Goal: Find specific page/section: Find specific page/section

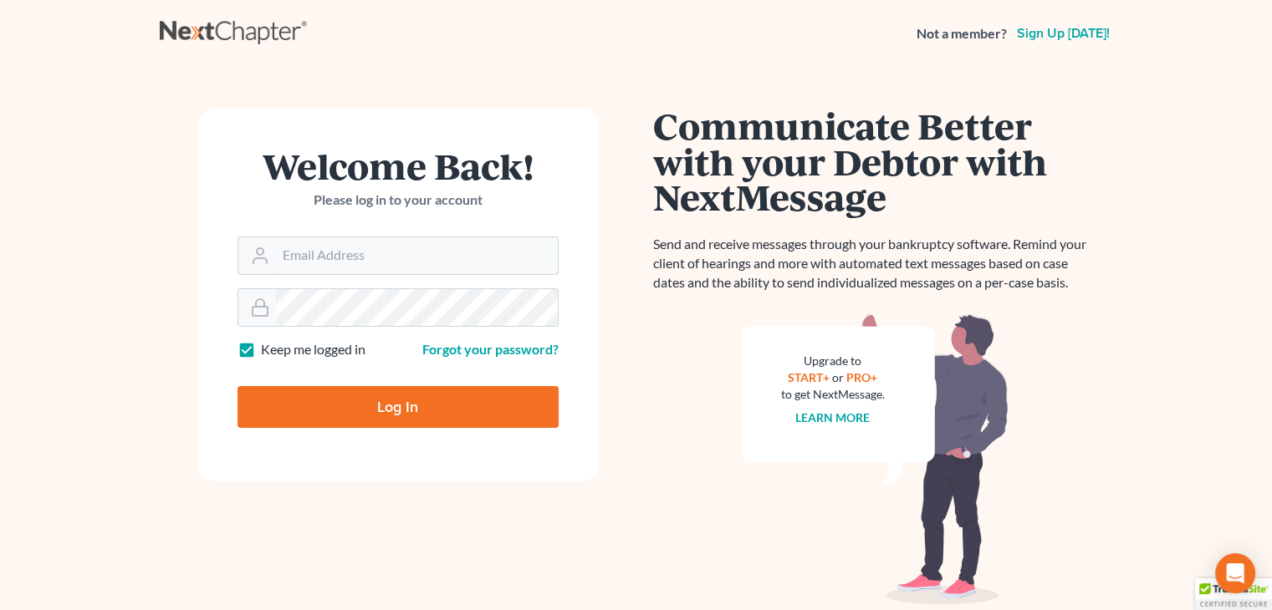
type input "david@Dlawbk.com"
click at [368, 391] on input "Log In" at bounding box center [397, 407] width 321 height 42
type input "Thinking..."
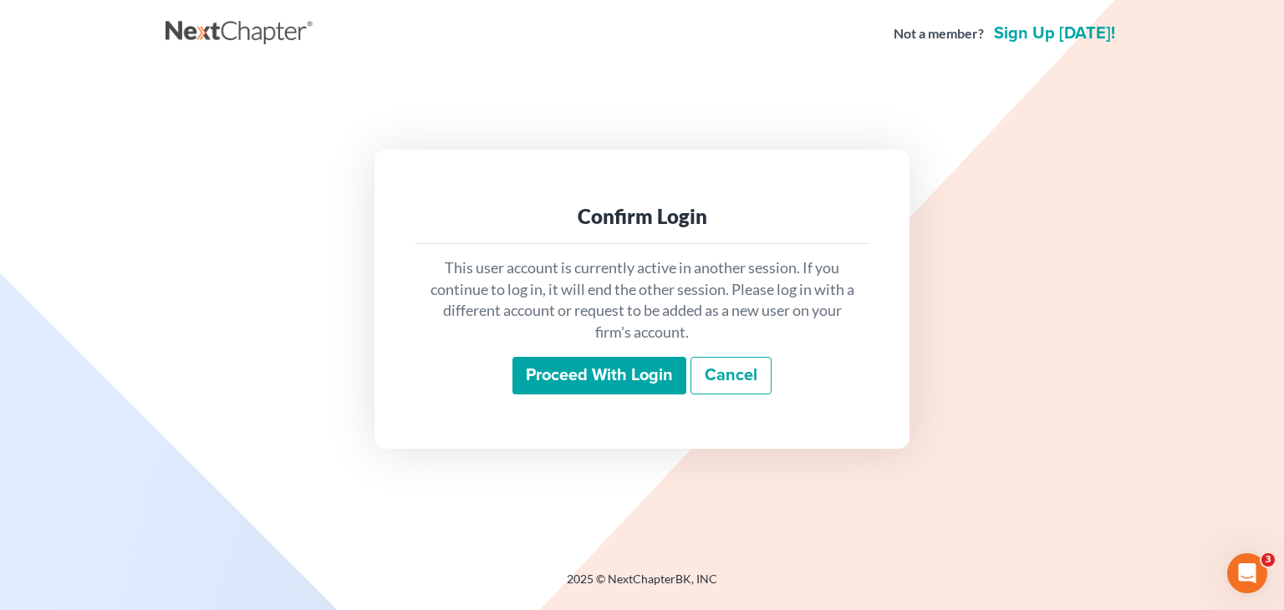
click at [636, 359] on input "Proceed with login" at bounding box center [600, 376] width 174 height 38
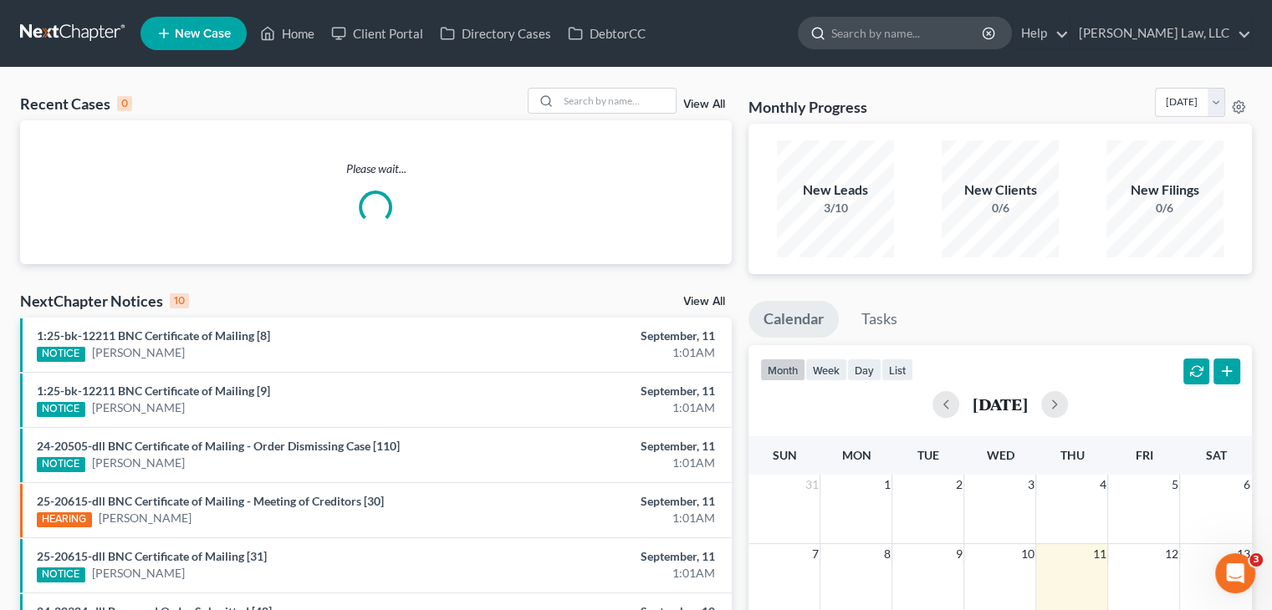
click at [893, 32] on input "search" at bounding box center [907, 33] width 153 height 31
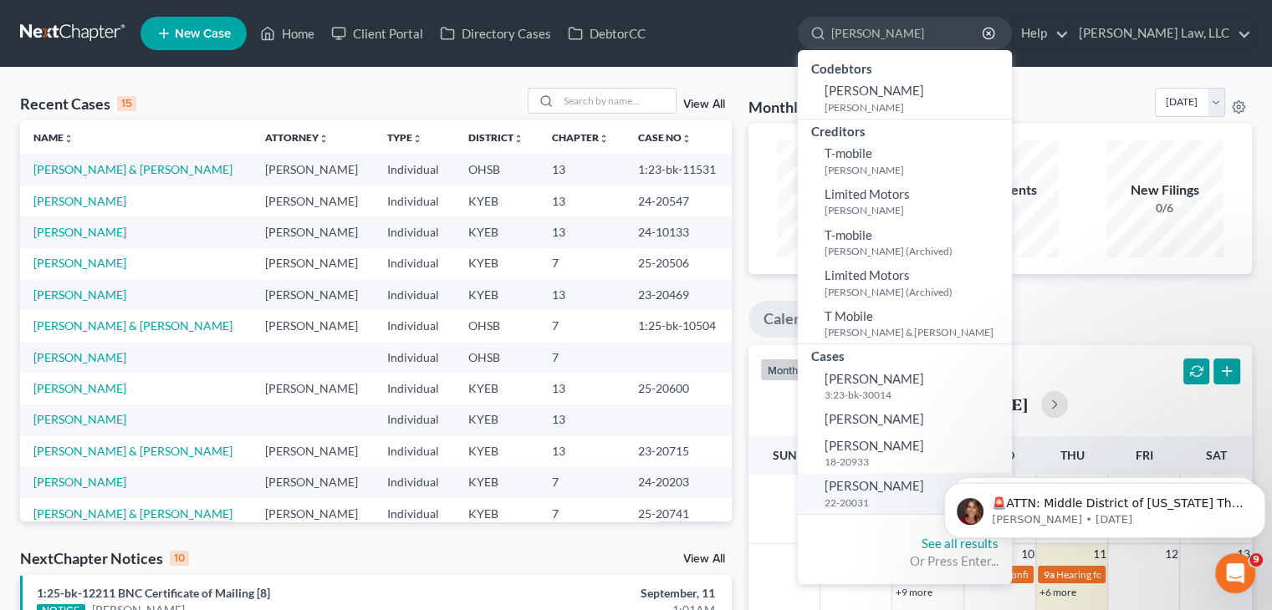
type input "moore"
click at [906, 484] on link "Moore, Randy 22-20031" at bounding box center [905, 493] width 214 height 41
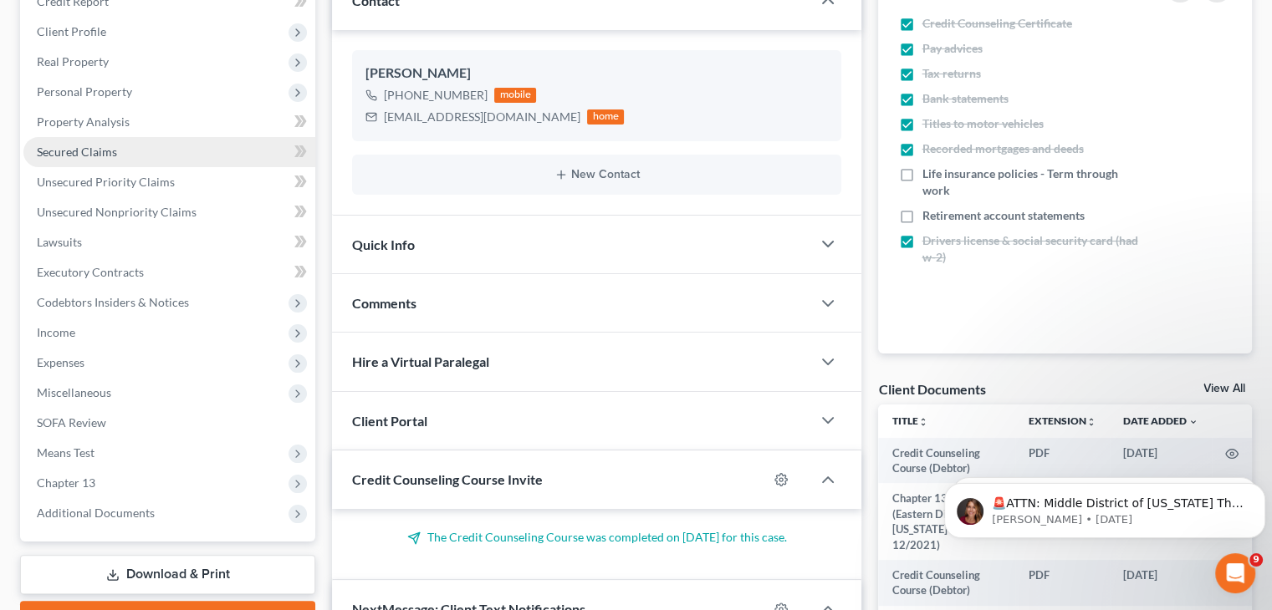
scroll to position [12435, 0]
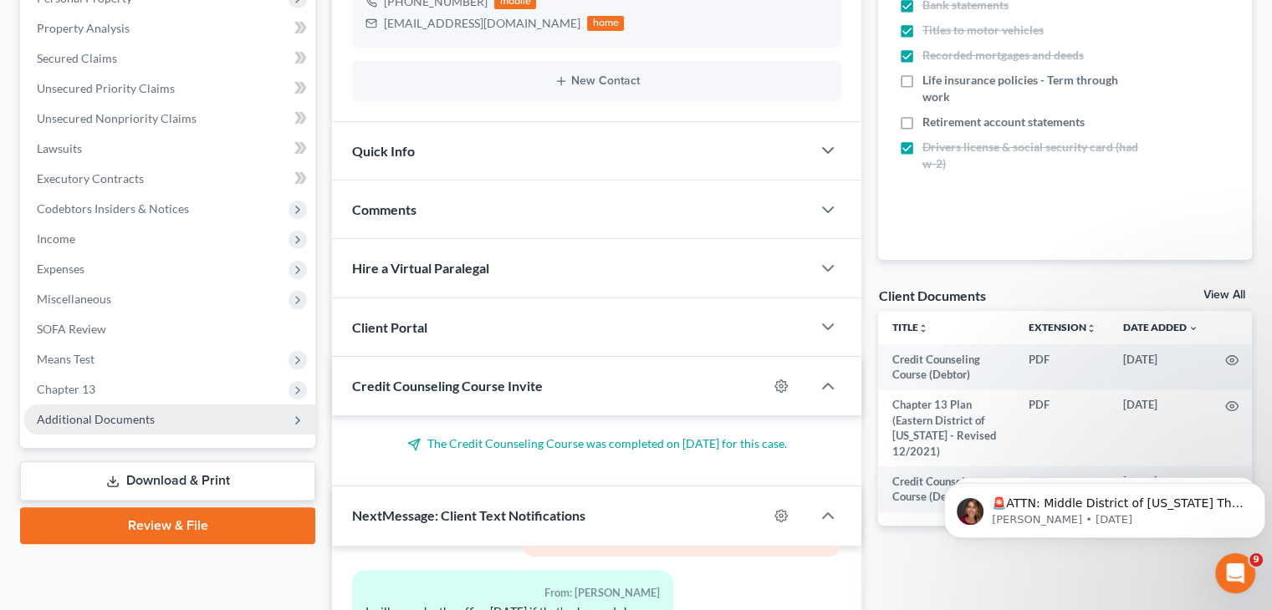
click at [152, 417] on span "Additional Documents" at bounding box center [169, 420] width 292 height 30
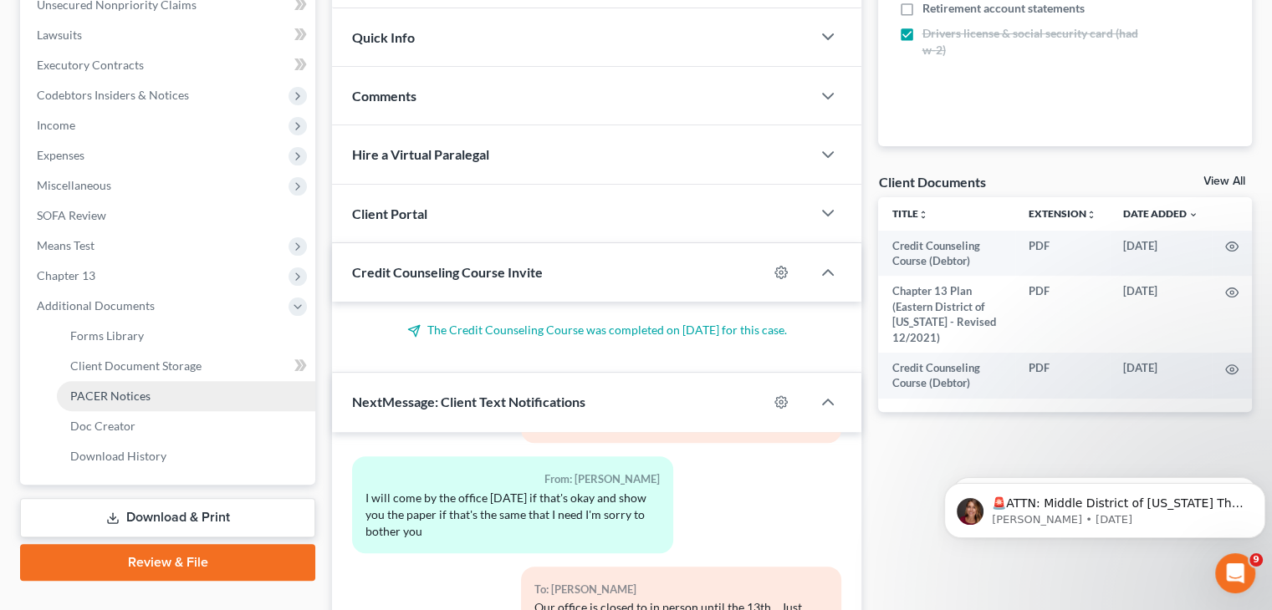
click at [130, 382] on link "PACER Notices" at bounding box center [186, 396] width 258 height 30
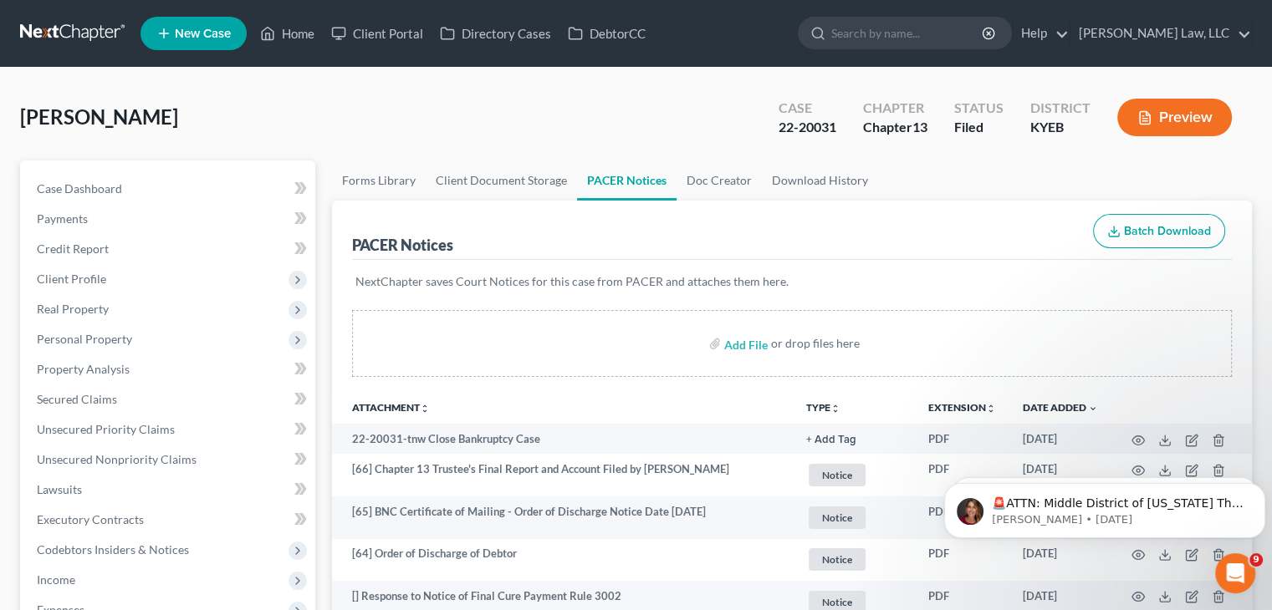
click at [88, 30] on link at bounding box center [73, 33] width 107 height 30
